Goal: Transaction & Acquisition: Purchase product/service

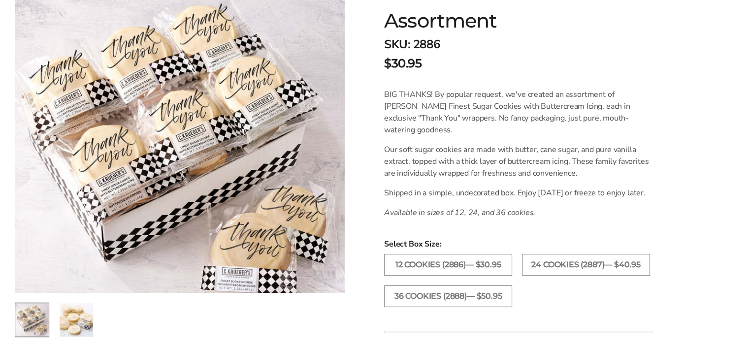
scroll to position [49, 0]
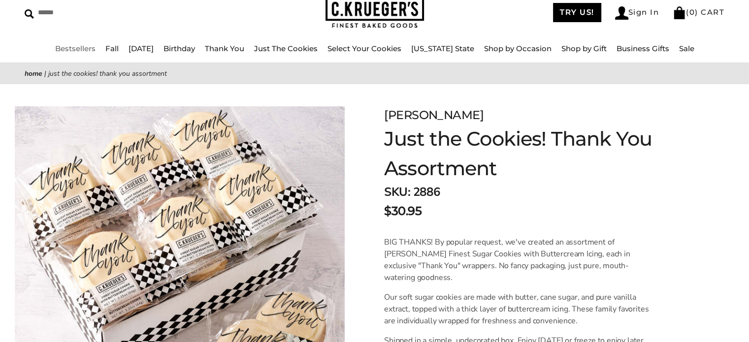
click at [81, 48] on link "Bestsellers" at bounding box center [75, 48] width 40 height 9
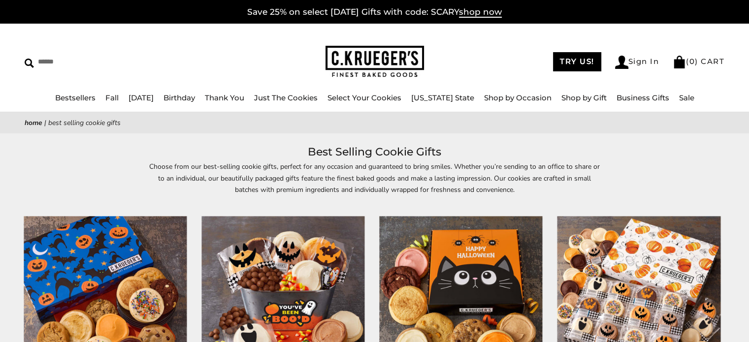
scroll to position [98, 0]
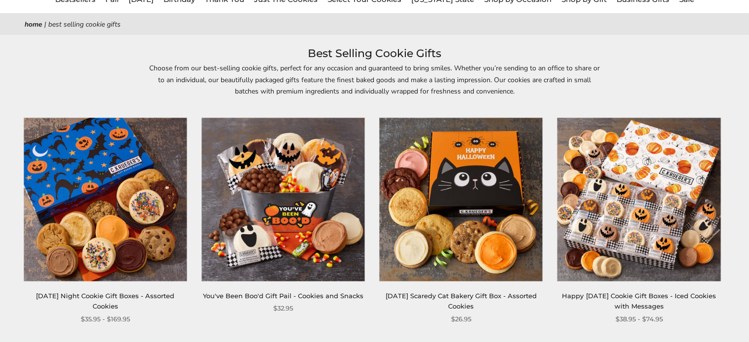
click at [454, 238] on img at bounding box center [460, 199] width 163 height 163
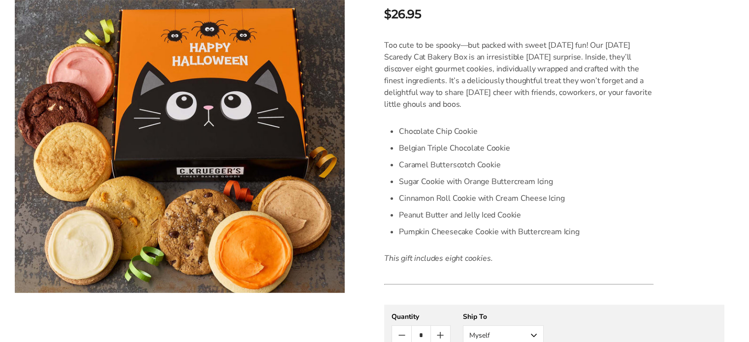
scroll to position [295, 0]
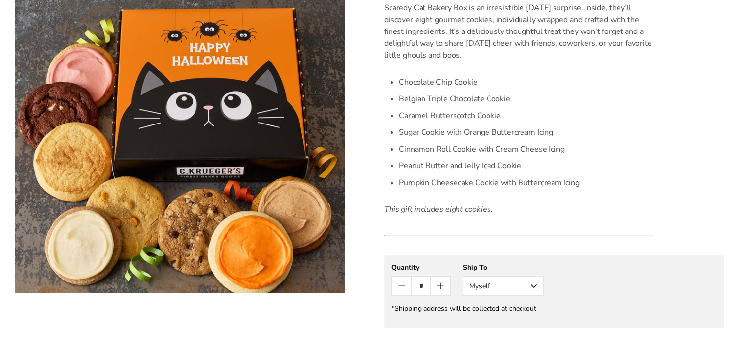
click at [435, 290] on icon "Count plus" at bounding box center [440, 286] width 12 height 12
click at [524, 289] on button "Myself" at bounding box center [503, 286] width 81 height 20
click at [509, 303] on button "Myself" at bounding box center [503, 305] width 80 height 18
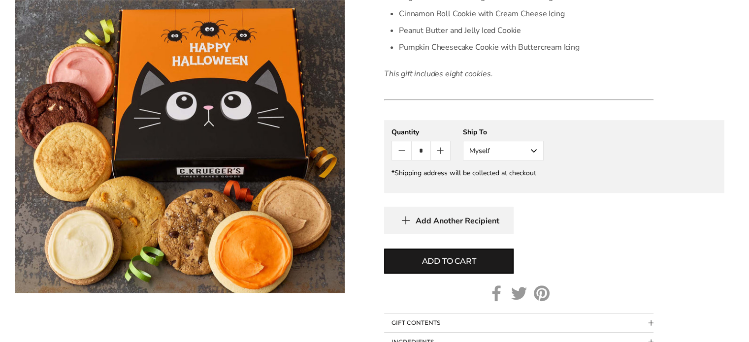
scroll to position [443, 0]
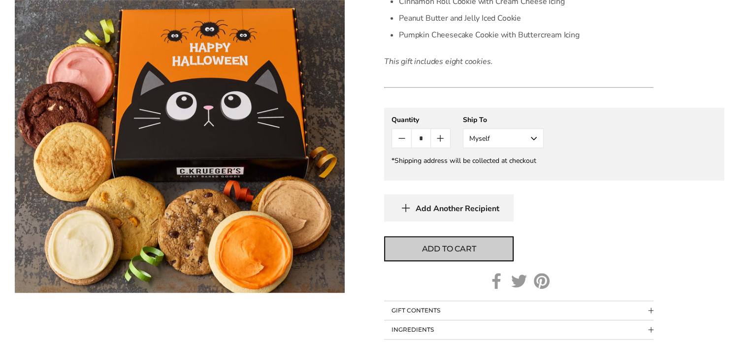
click at [464, 253] on span "Add to cart" at bounding box center [449, 249] width 54 height 12
type input "*"
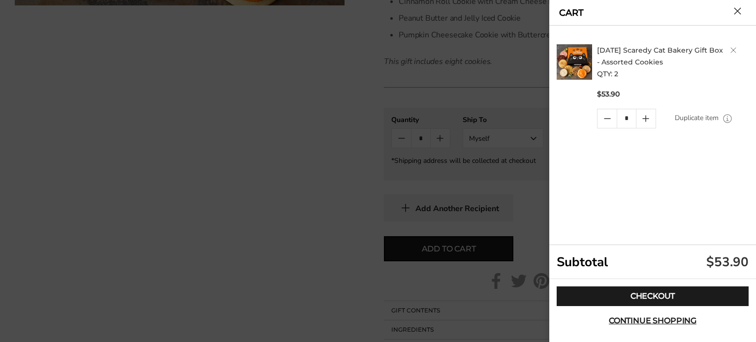
click at [742, 9] on button "Close cart" at bounding box center [737, 10] width 7 height 7
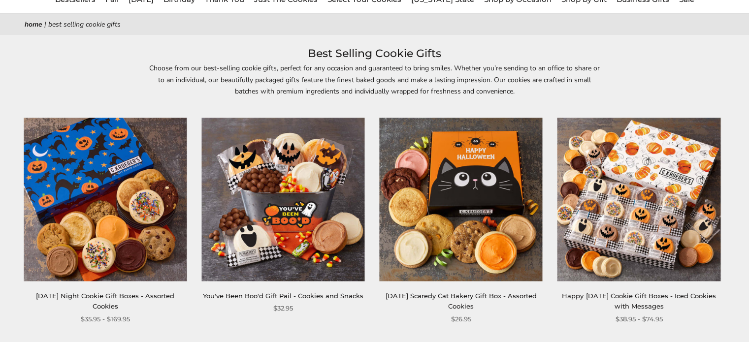
click at [617, 209] on img at bounding box center [638, 199] width 163 height 163
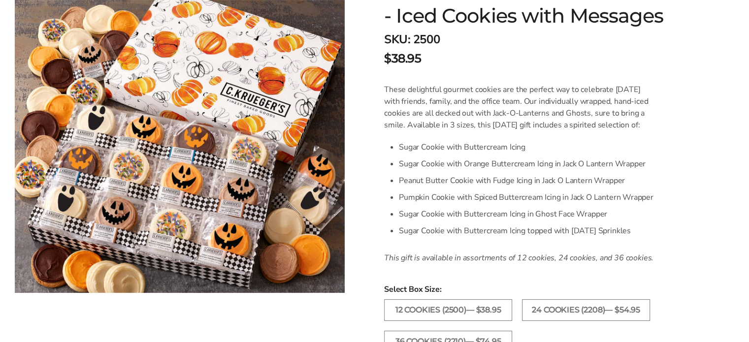
scroll to position [295, 0]
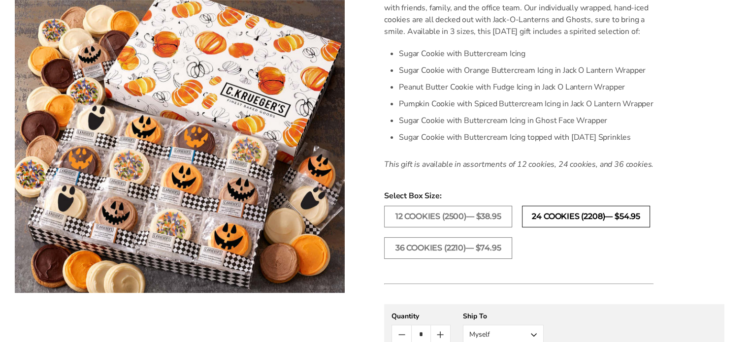
click at [560, 228] on label "24 Cookies (2208)— $54.95" at bounding box center [586, 217] width 128 height 22
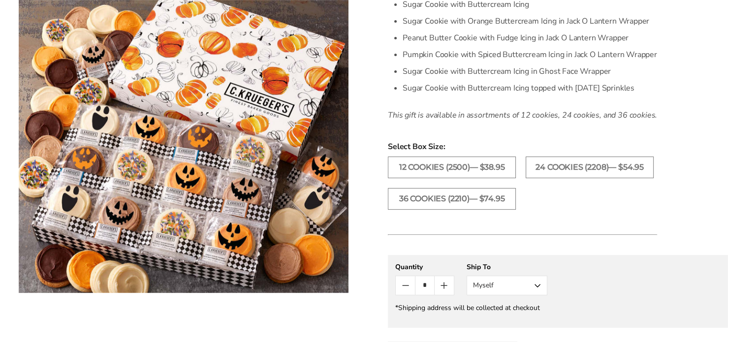
scroll to position [443, 0]
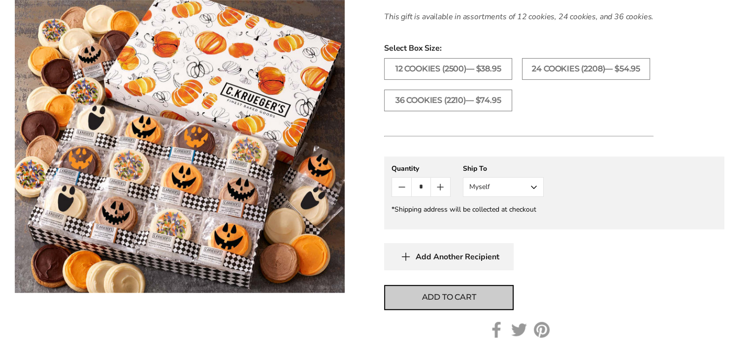
click at [457, 303] on span "Add to cart" at bounding box center [449, 298] width 54 height 12
